Goal: Transaction & Acquisition: Obtain resource

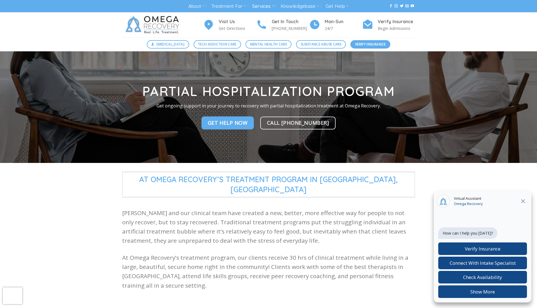
click at [368, 45] on span "Verify Insurance" at bounding box center [370, 44] width 31 height 5
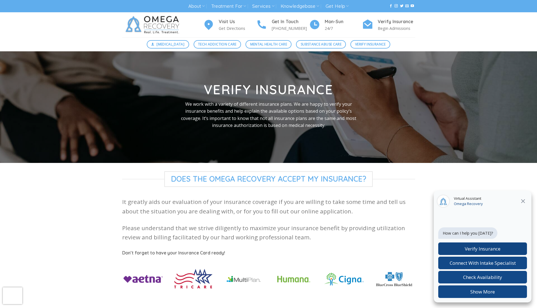
click at [485, 248] on span "Verify Insurance" at bounding box center [483, 248] width 36 height 6
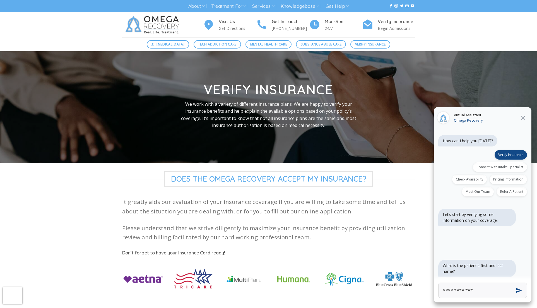
type input "**********"
click button "Next" at bounding box center [0, 0] width 0 height 0
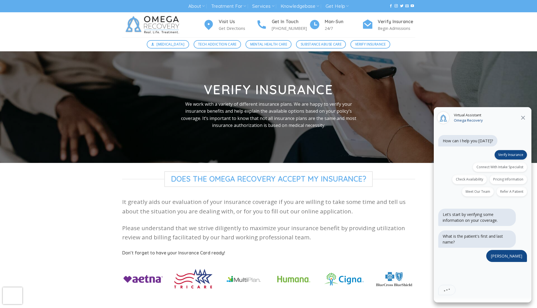
scroll to position [13, 0]
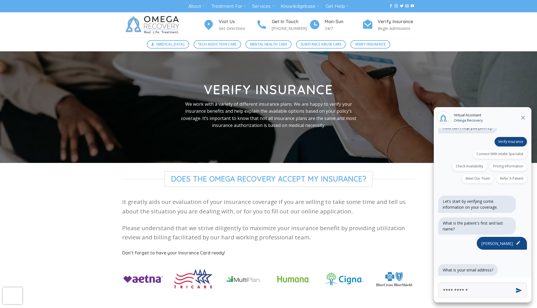
type input "**********"
click at [518, 290] on button "Send" at bounding box center [518, 290] width 21 height 21
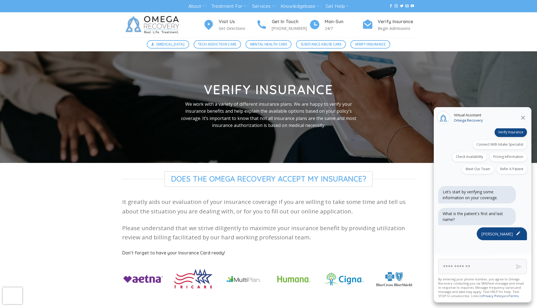
scroll to position [79, 0]
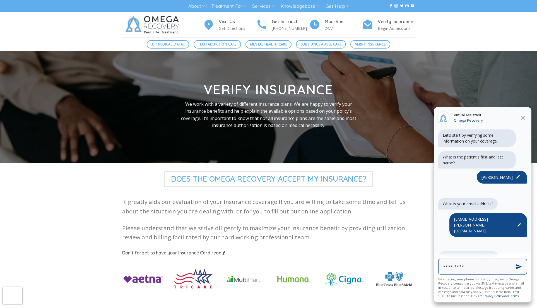
type input "**********"
click button "Next" at bounding box center [0, 0] width 0 height 0
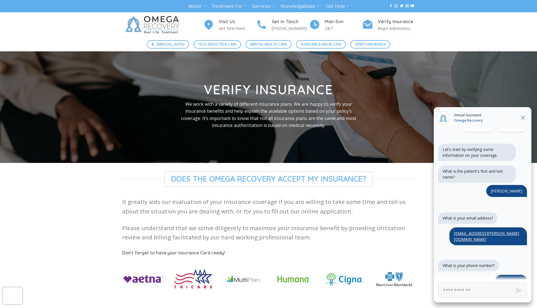
scroll to position [98, 0]
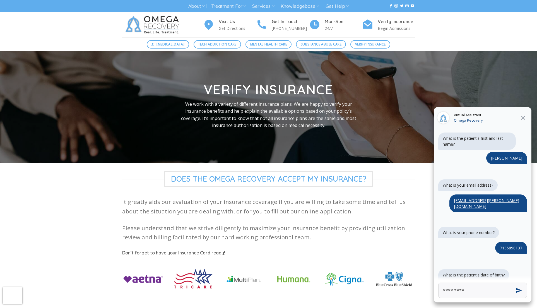
type input "**********"
click button "Next" at bounding box center [0, 0] width 0 height 0
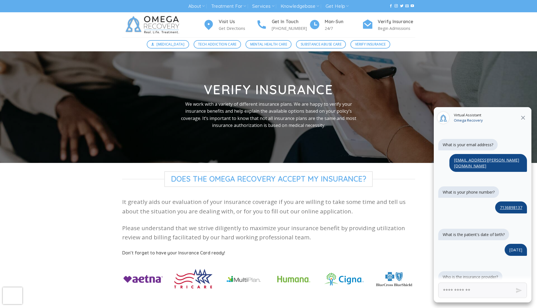
scroll to position [140, 0]
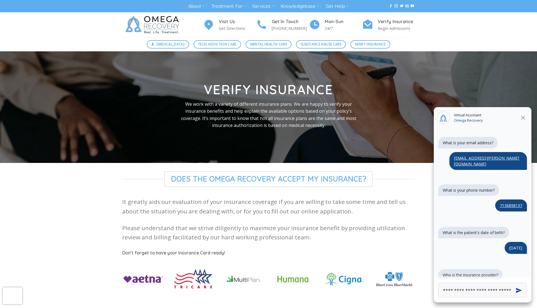
type input "**********"
click button "Next" at bounding box center [0, 0] width 0 height 0
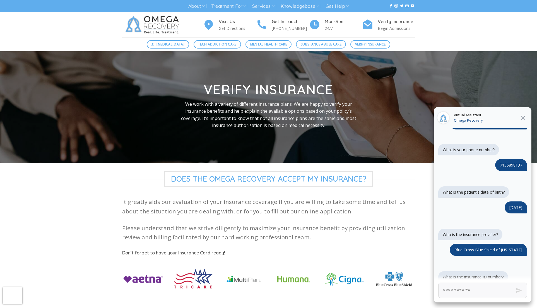
scroll to position [183, 0]
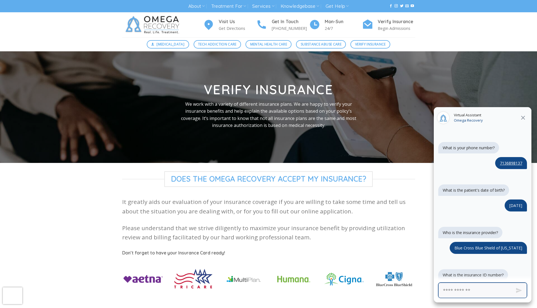
paste input "**********"
type input "**********"
click button "Next" at bounding box center [0, 0] width 0 height 0
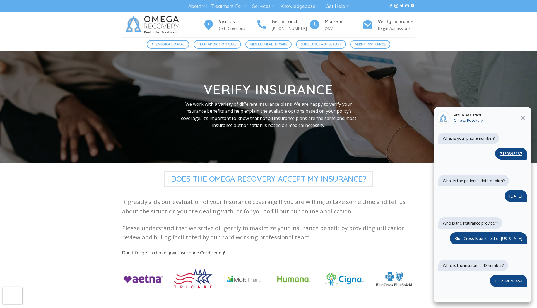
scroll to position [249, 0]
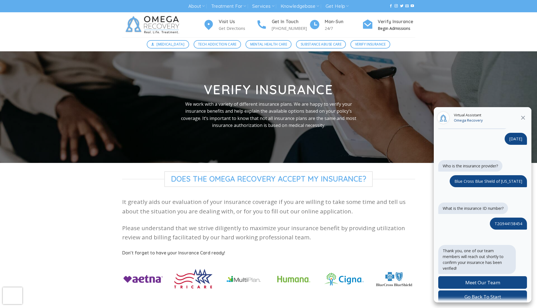
click at [388, 21] on h4 "Verify Insurance" at bounding box center [396, 21] width 37 height 7
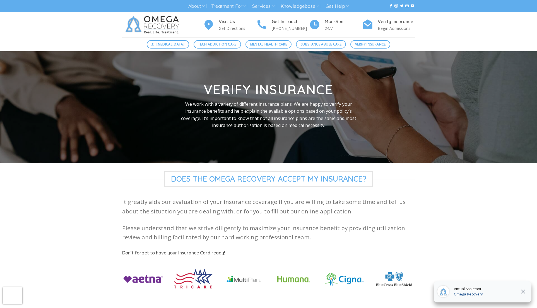
click at [388, 21] on h4 "Verify Insurance" at bounding box center [396, 21] width 37 height 7
click at [387, 24] on h4 "Verify Insurance" at bounding box center [396, 21] width 37 height 7
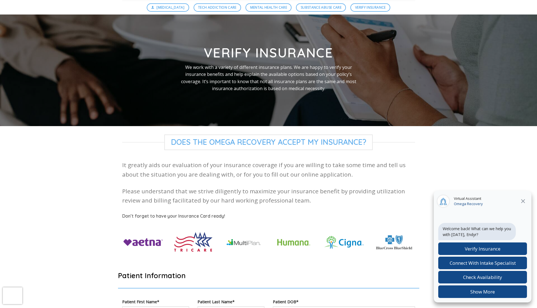
scroll to position [37, 0]
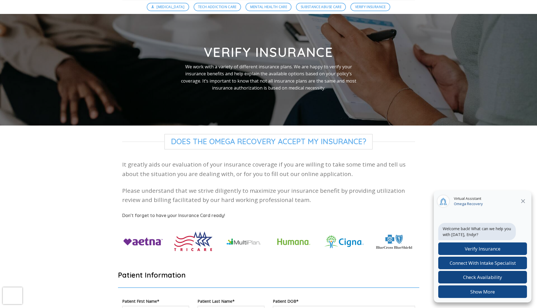
click at [464, 277] on span "Check Availability" at bounding box center [482, 277] width 39 height 6
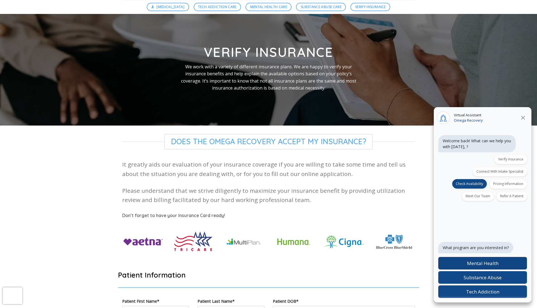
click at [491, 263] on span "Mental Health" at bounding box center [483, 263] width 32 height 6
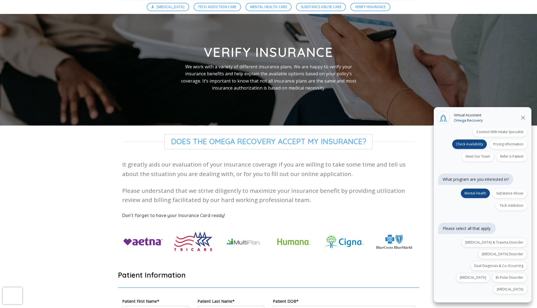
scroll to position [44, 0]
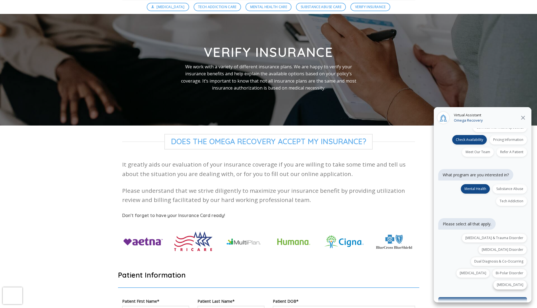
click at [511, 280] on div "[MEDICAL_DATA]" at bounding box center [510, 284] width 34 height 9
click at [508, 245] on div "[MEDICAL_DATA] Disorder" at bounding box center [502, 249] width 49 height 9
click at [488, 297] on button "Confirm selections (2)" at bounding box center [482, 303] width 89 height 13
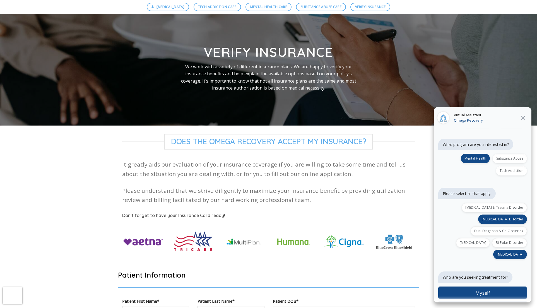
scroll to position [78, 0]
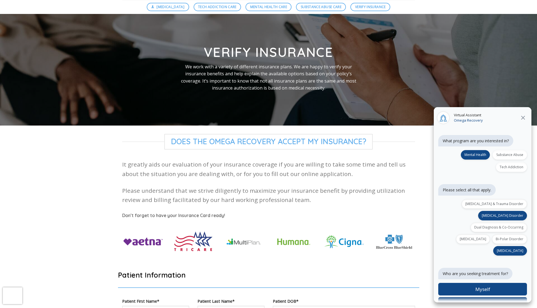
click at [488, 300] on span "Someone Else" at bounding box center [482, 303] width 30 height 6
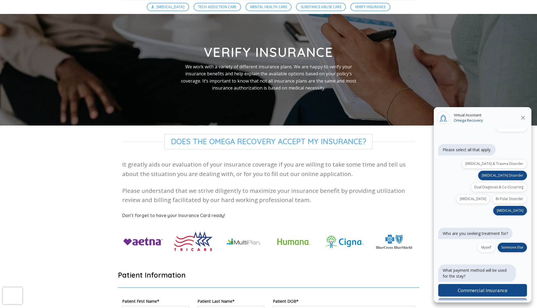
scroll to position [119, 0]
click at [491, 286] on span "Commercial Insurance" at bounding box center [483, 289] width 50 height 6
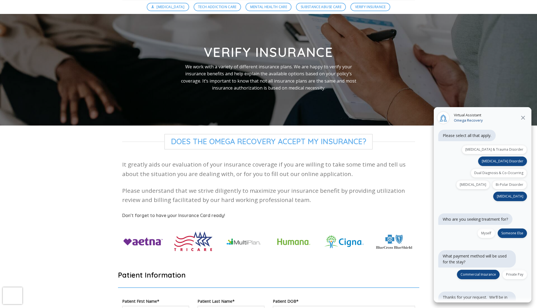
scroll to position [189, 0]
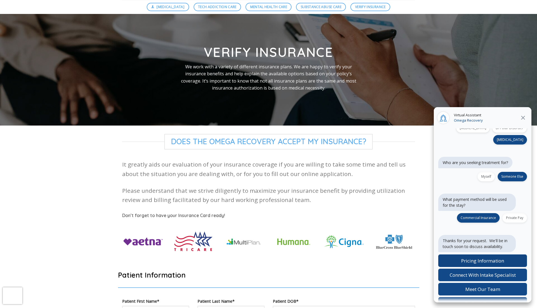
click at [497, 257] on span "Pricing Information" at bounding box center [482, 260] width 43 height 6
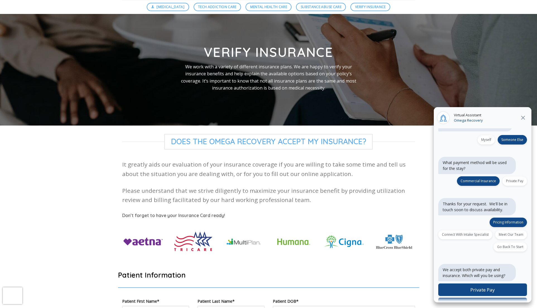
scroll to position [226, 0]
click at [492, 300] on span "Insurance" at bounding box center [483, 303] width 22 height 6
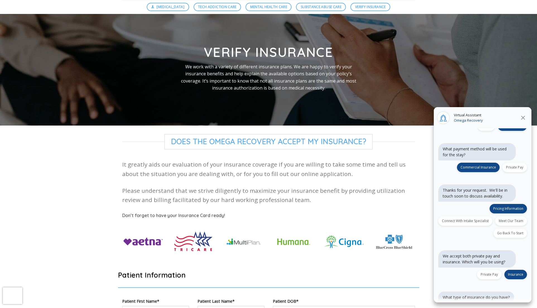
scroll to position [263, 0]
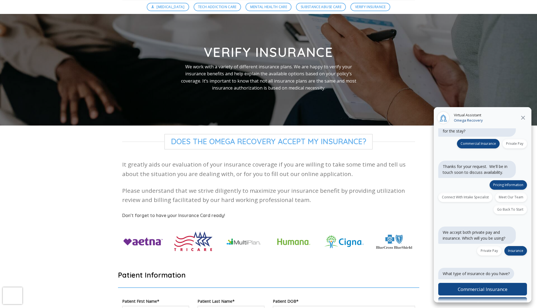
drag, startPoint x: 496, startPoint y: 279, endPoint x: 495, endPoint y: 288, distance: 8.8
click at [495, 288] on div "Commercial Insurance Other" at bounding box center [482, 296] width 89 height 27
click at [494, 297] on div "Other" at bounding box center [482, 303] width 89 height 13
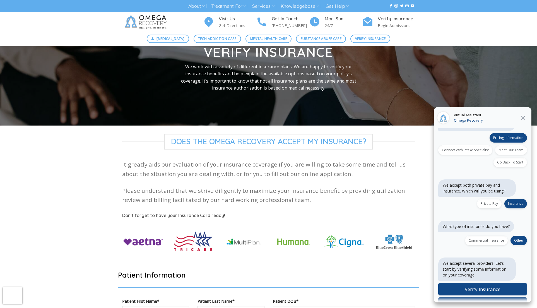
scroll to position [745, 0]
